Goal: Task Accomplishment & Management: Use online tool/utility

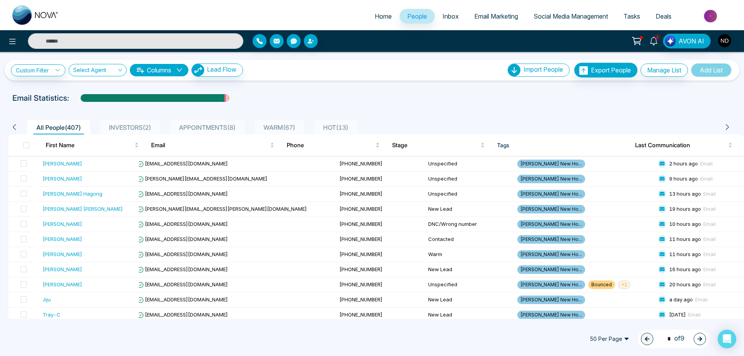
click at [655, 42] on icon at bounding box center [654, 41] width 9 height 9
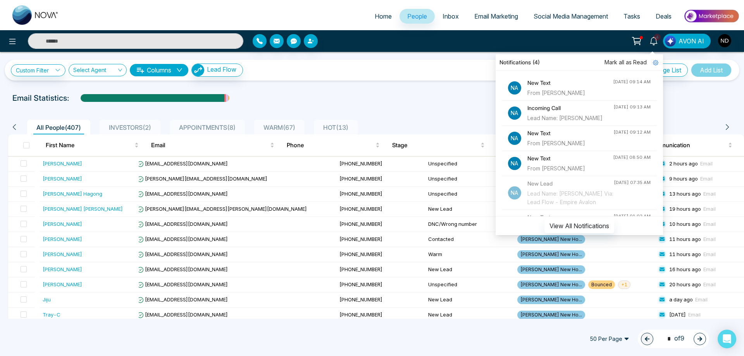
click at [566, 83] on h4 "New Text" at bounding box center [571, 83] width 86 height 9
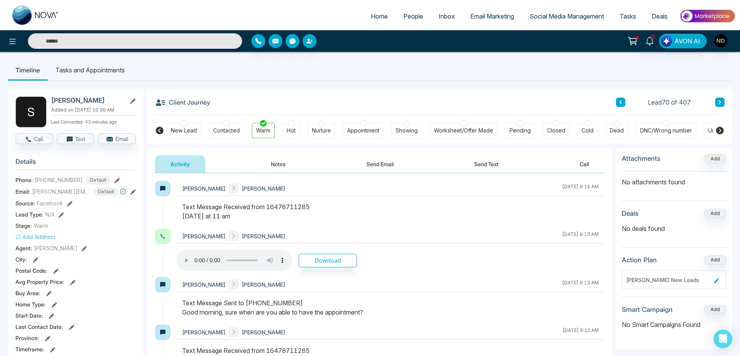
click at [403, 217] on div "Text Message Received from 16478711285 [DATE] at 11 am" at bounding box center [390, 211] width 417 height 19
click at [359, 233] on div "[PERSON_NAME] [PERSON_NAME] [DATE] 9:13 AM" at bounding box center [390, 236] width 428 height 15
drag, startPoint x: 51, startPoint y: 98, endPoint x: 79, endPoint y: 98, distance: 28.3
click at [79, 98] on h2 "[PERSON_NAME]" at bounding box center [87, 101] width 72 height 8
copy h2 "[PERSON_NAME]"
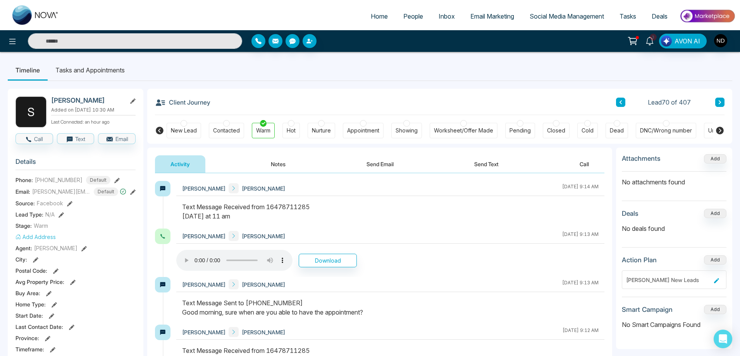
click at [651, 40] on icon at bounding box center [650, 41] width 9 height 9
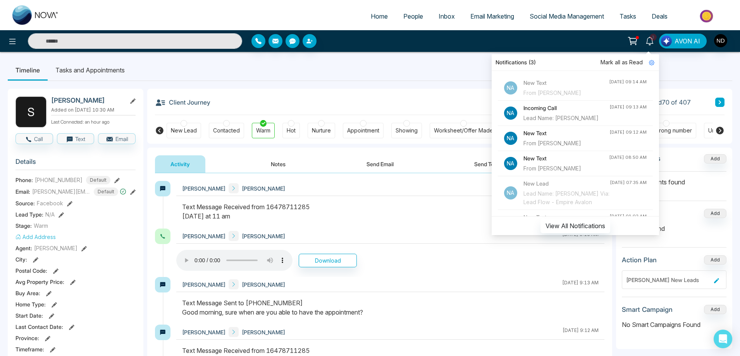
click at [428, 205] on div "Text Message Received from 16478711285 [DATE] at 11 am" at bounding box center [390, 211] width 417 height 19
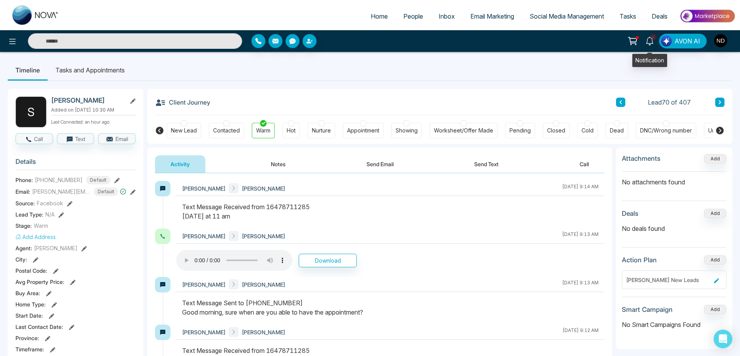
click at [654, 40] on span "3" at bounding box center [653, 37] width 7 height 7
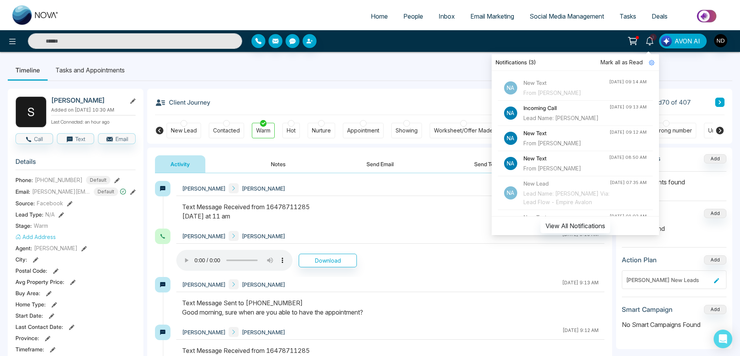
click at [542, 173] on div "From [PERSON_NAME]" at bounding box center [567, 168] width 86 height 9
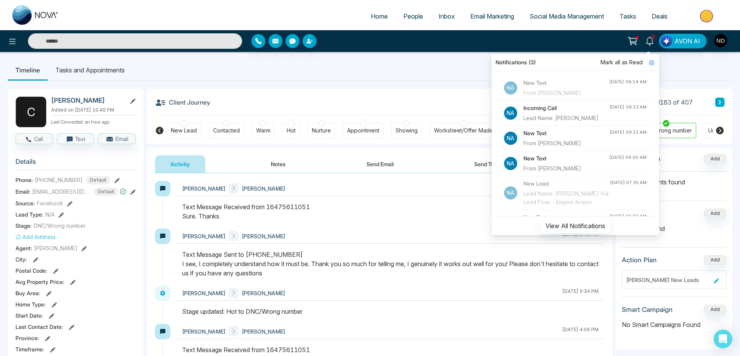
click at [404, 222] on div at bounding box center [390, 215] width 428 height 26
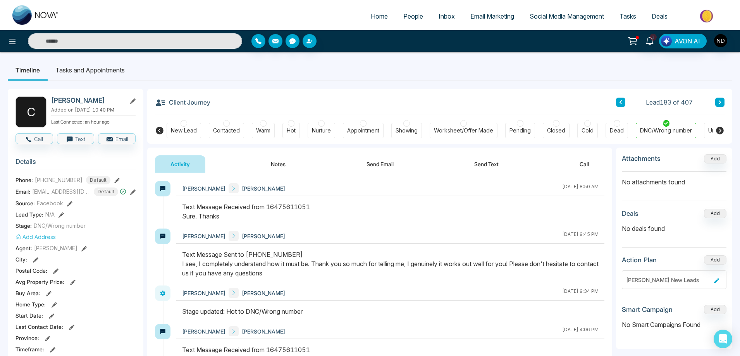
click at [631, 17] on span "Tasks" at bounding box center [628, 16] width 17 height 8
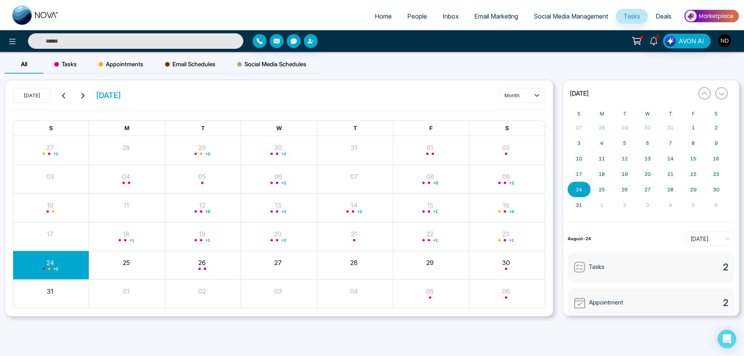
click at [53, 234] on button "17" at bounding box center [50, 234] width 7 height 9
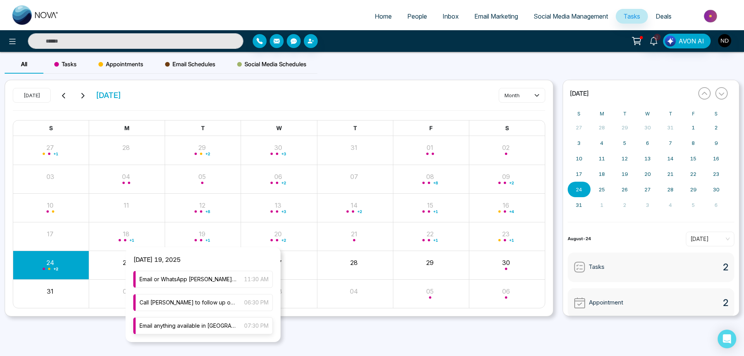
click at [208, 325] on span "Email anything available in [GEOGRAPHIC_DATA] region below 550" at bounding box center [188, 326] width 97 height 9
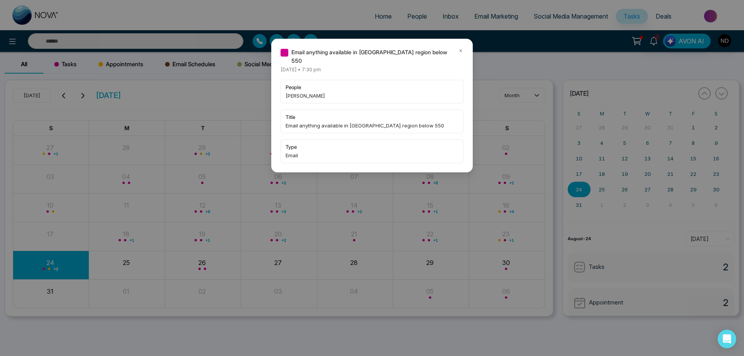
click at [221, 96] on div "Email anything available in [GEOGRAPHIC_DATA] region below 550 [DATE] • 7:30 pm…" at bounding box center [372, 178] width 744 height 356
click at [460, 50] on icon at bounding box center [460, 50] width 5 height 5
